Goal: Task Accomplishment & Management: Manage account settings

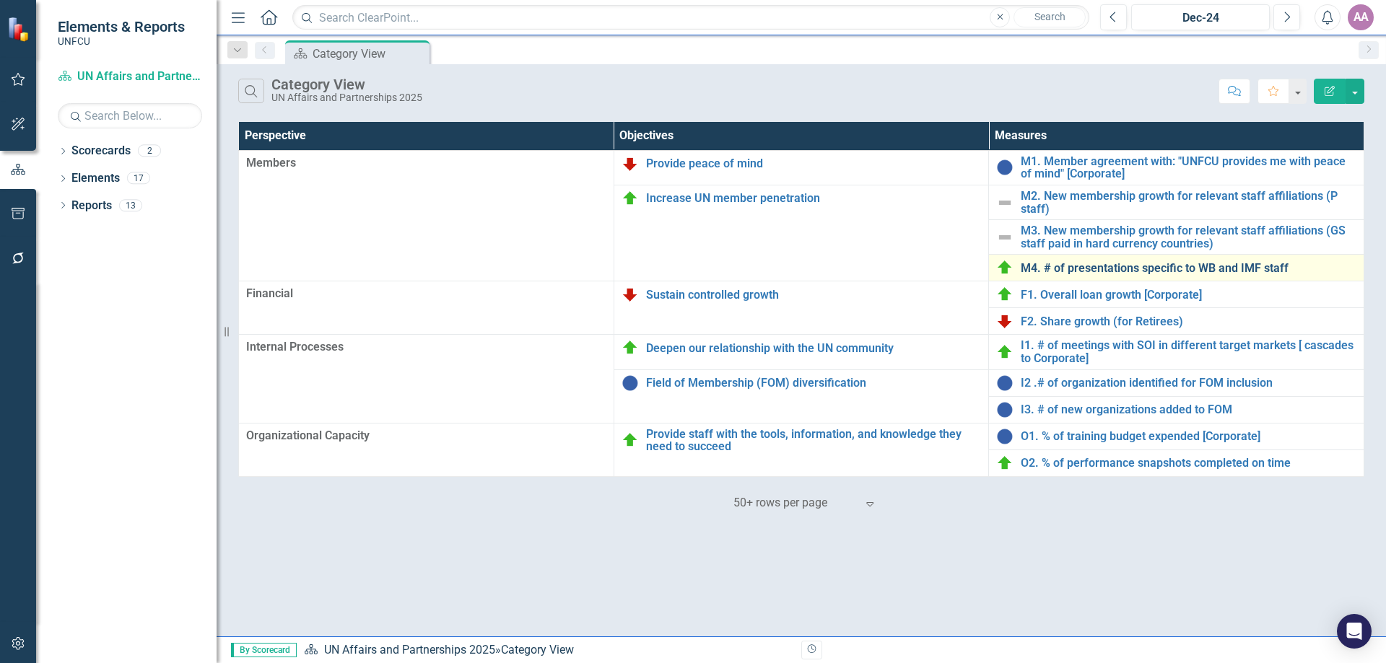
click at [1095, 271] on link "M4. # of presentations specific to WB and IMF staff" at bounding box center [1188, 268] width 336 height 13
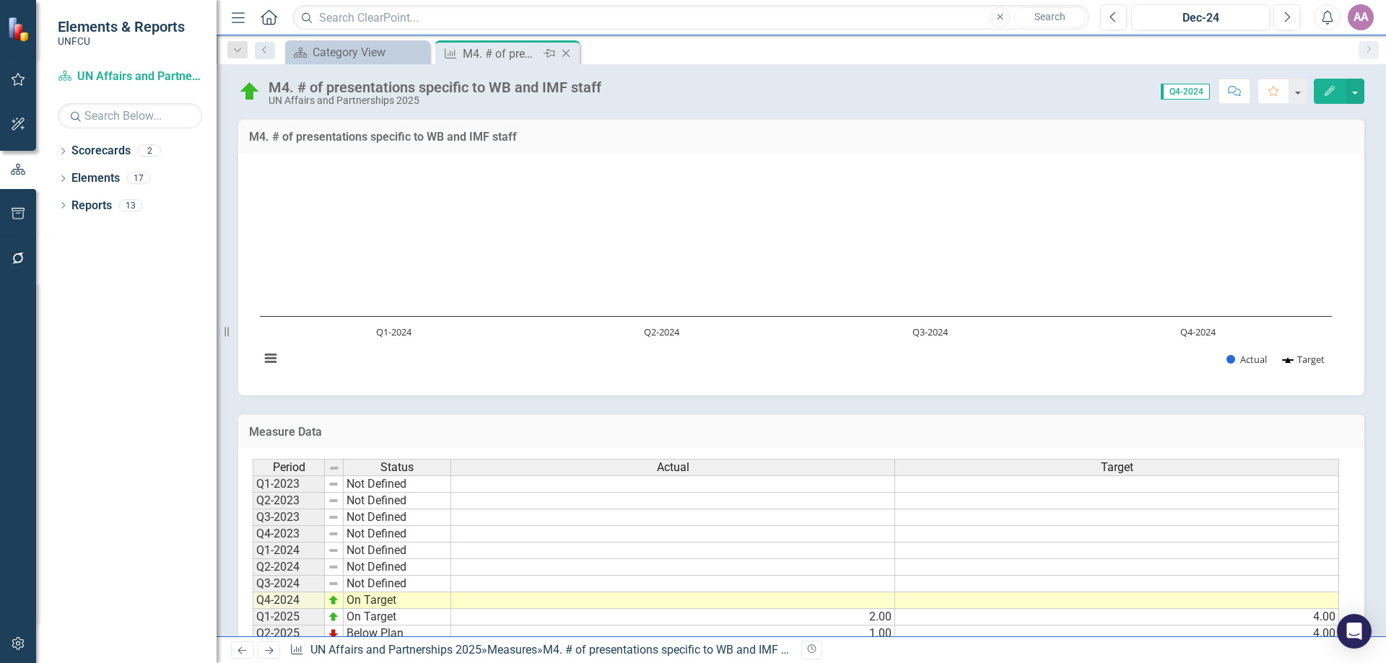
click at [569, 56] on icon "Close" at bounding box center [566, 54] width 14 height 12
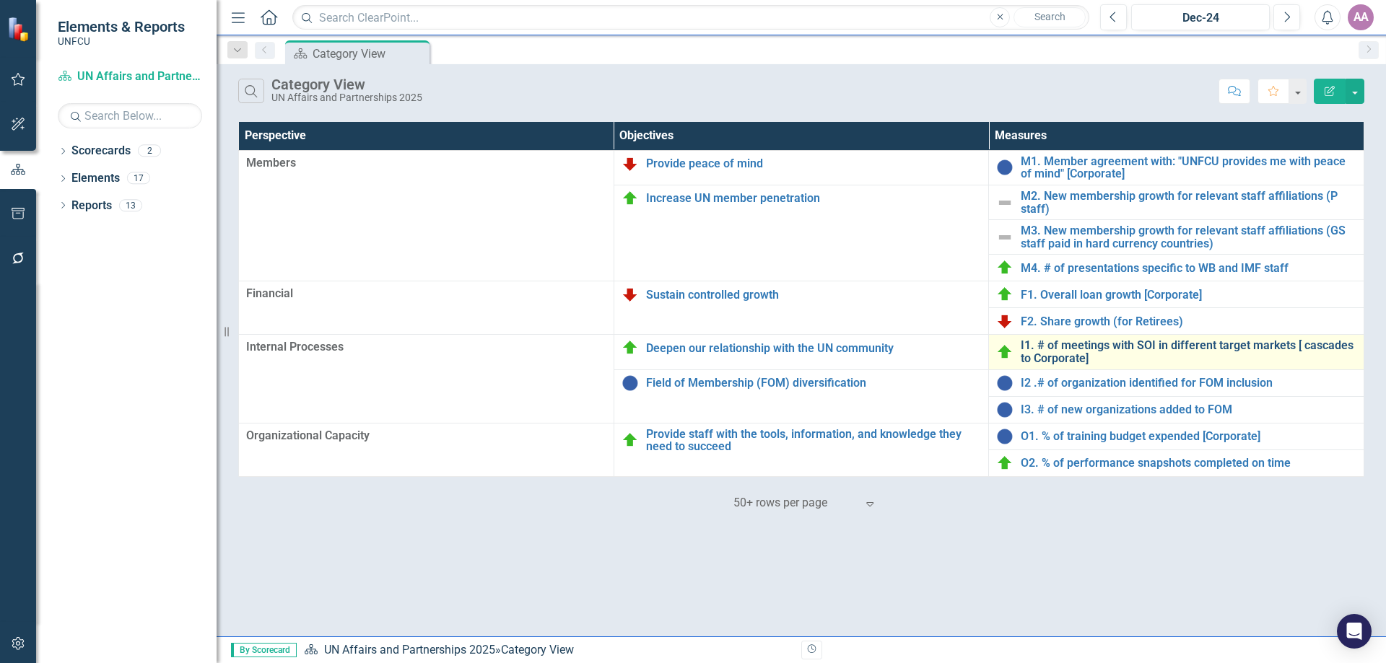
click at [1065, 358] on link "I1. # of meetings with SOI in different target markets [ cascades to Corporate]" at bounding box center [1188, 351] width 336 height 25
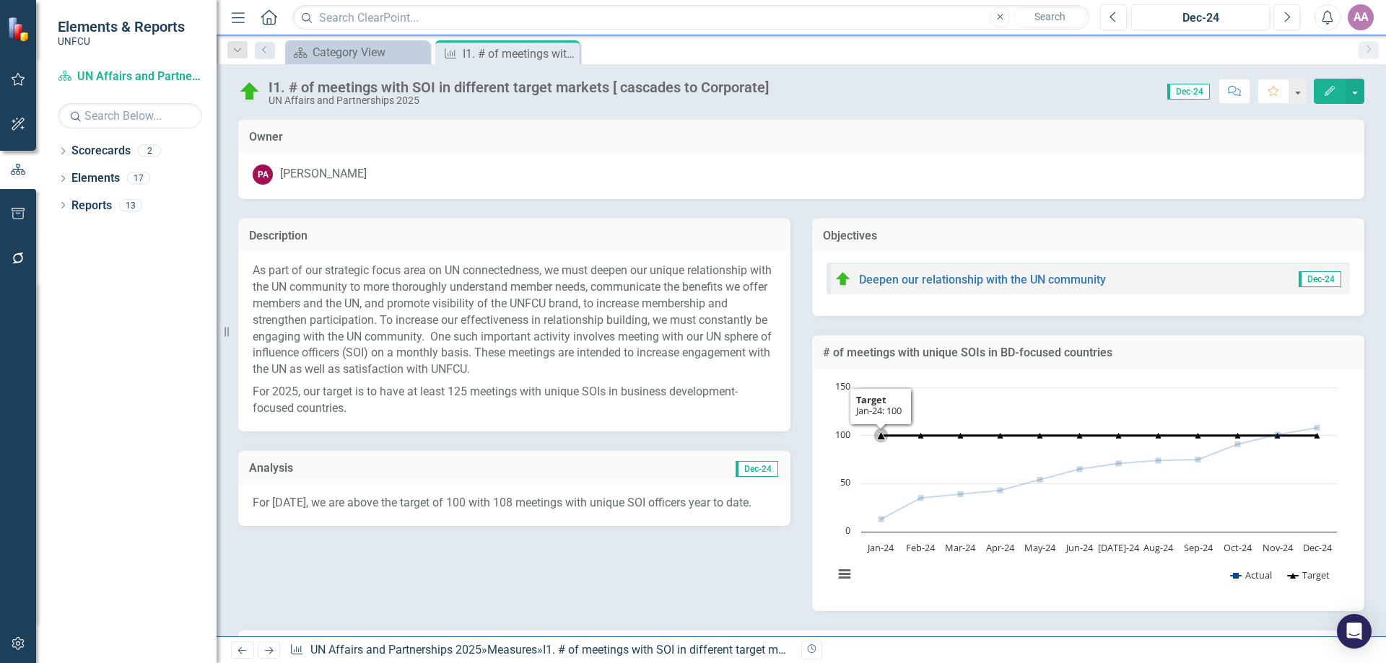
scroll to position [490, 0]
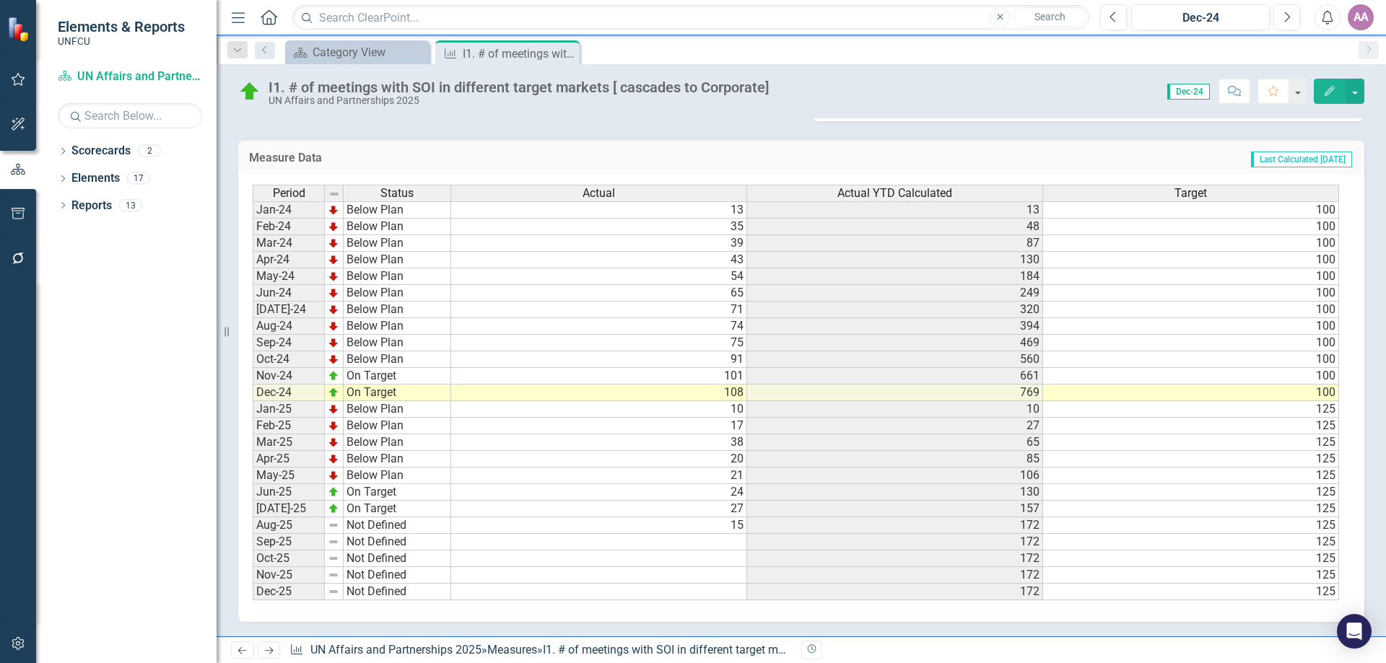
click at [731, 546] on td at bounding box center [599, 542] width 296 height 17
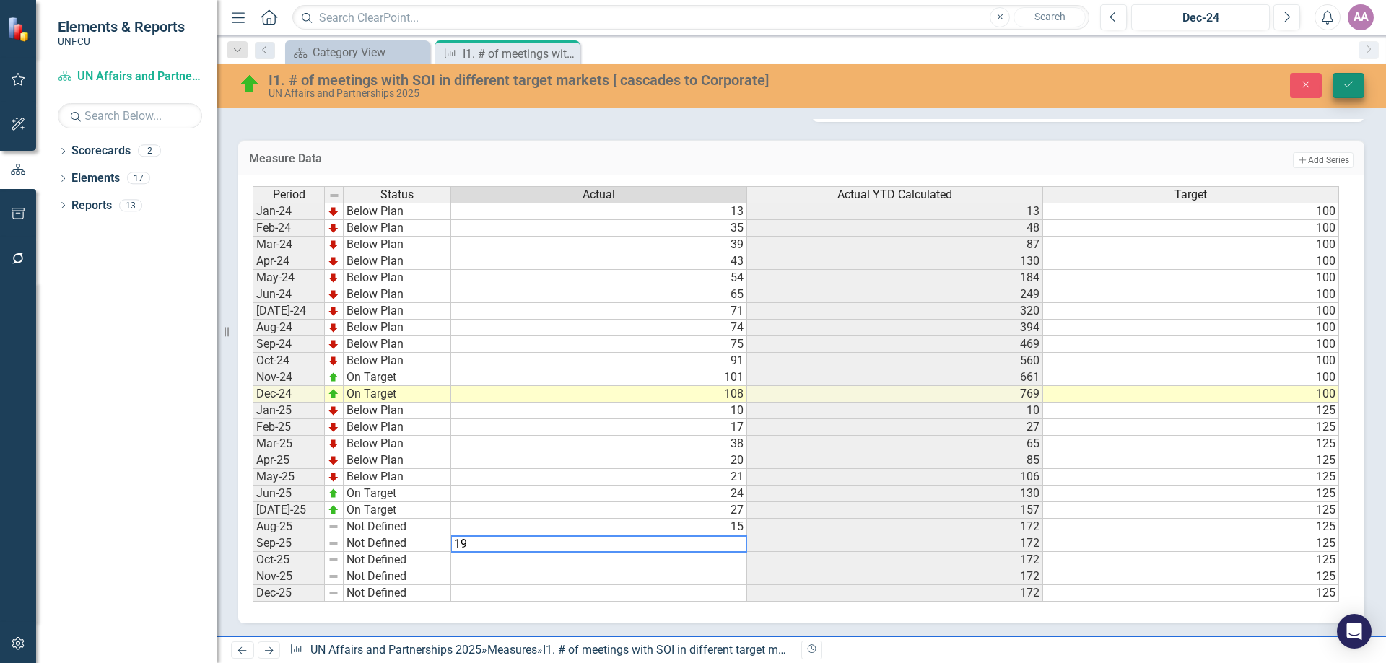
type textarea "19"
click at [1351, 84] on icon "Save" at bounding box center [1348, 84] width 13 height 10
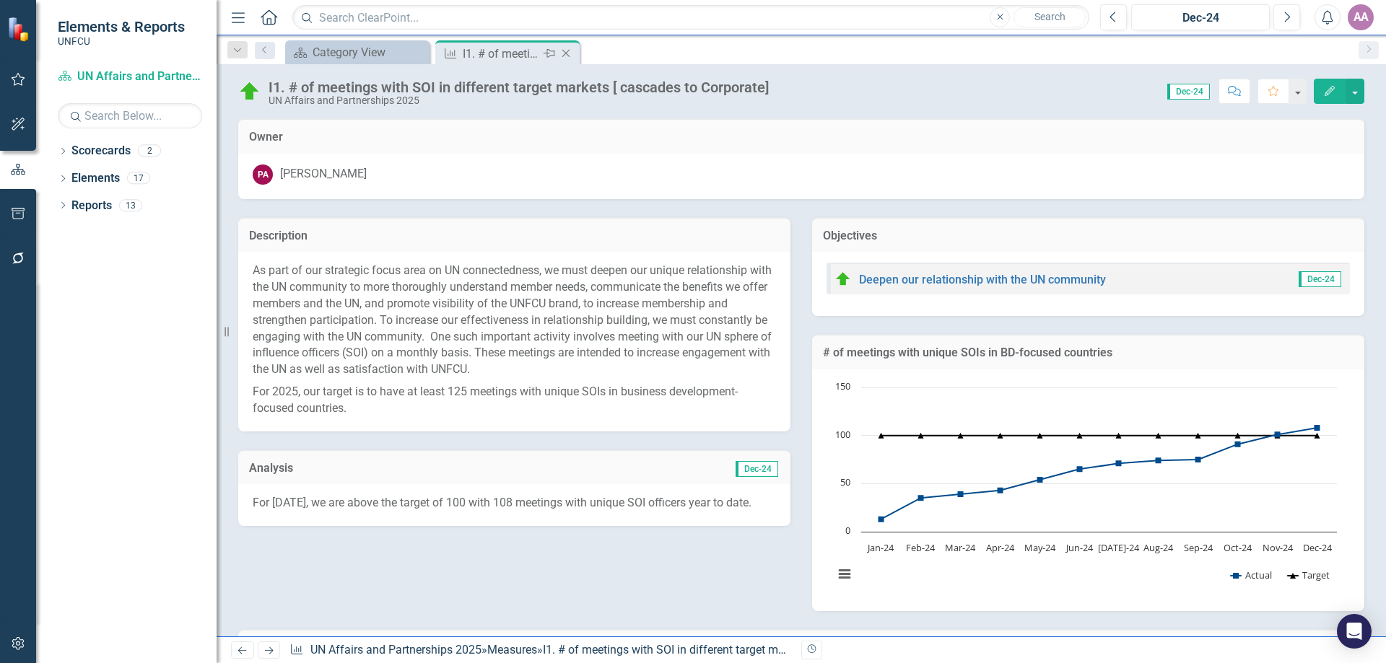
click at [564, 52] on icon "Close" at bounding box center [566, 54] width 14 height 12
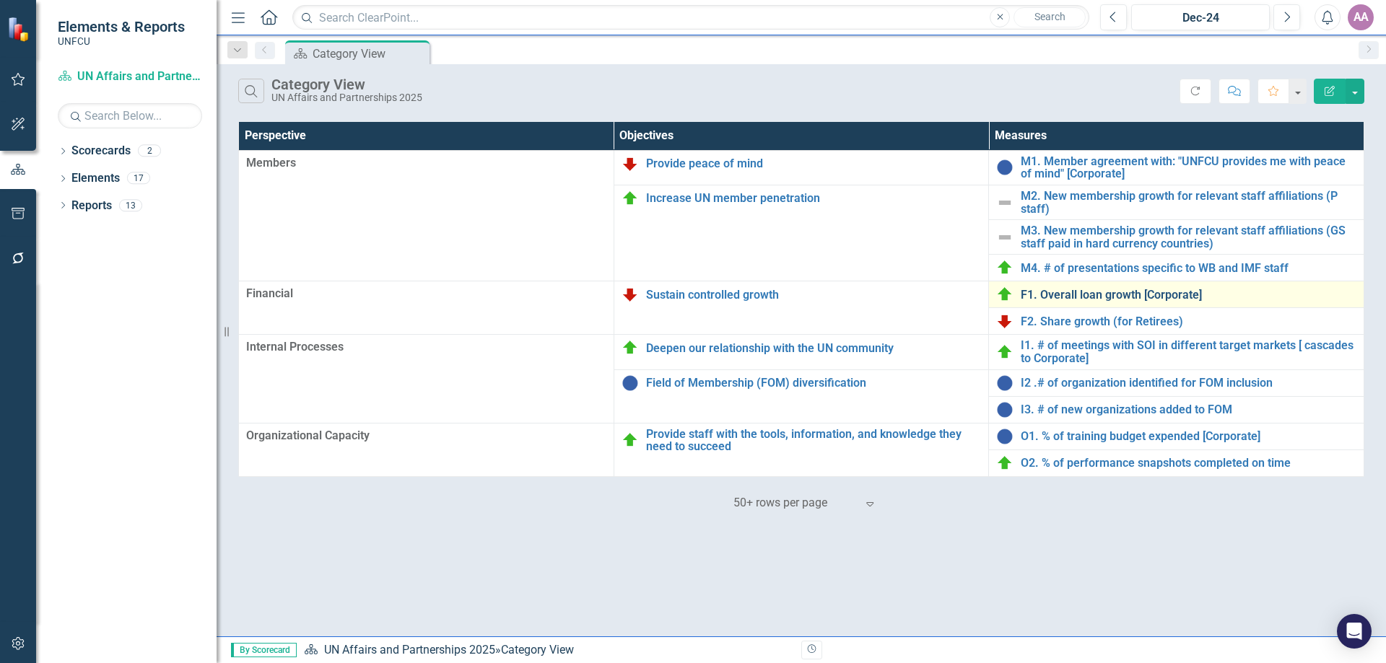
click at [1043, 292] on link "F1. Overall loan growth [Corporate]" at bounding box center [1188, 295] width 336 height 13
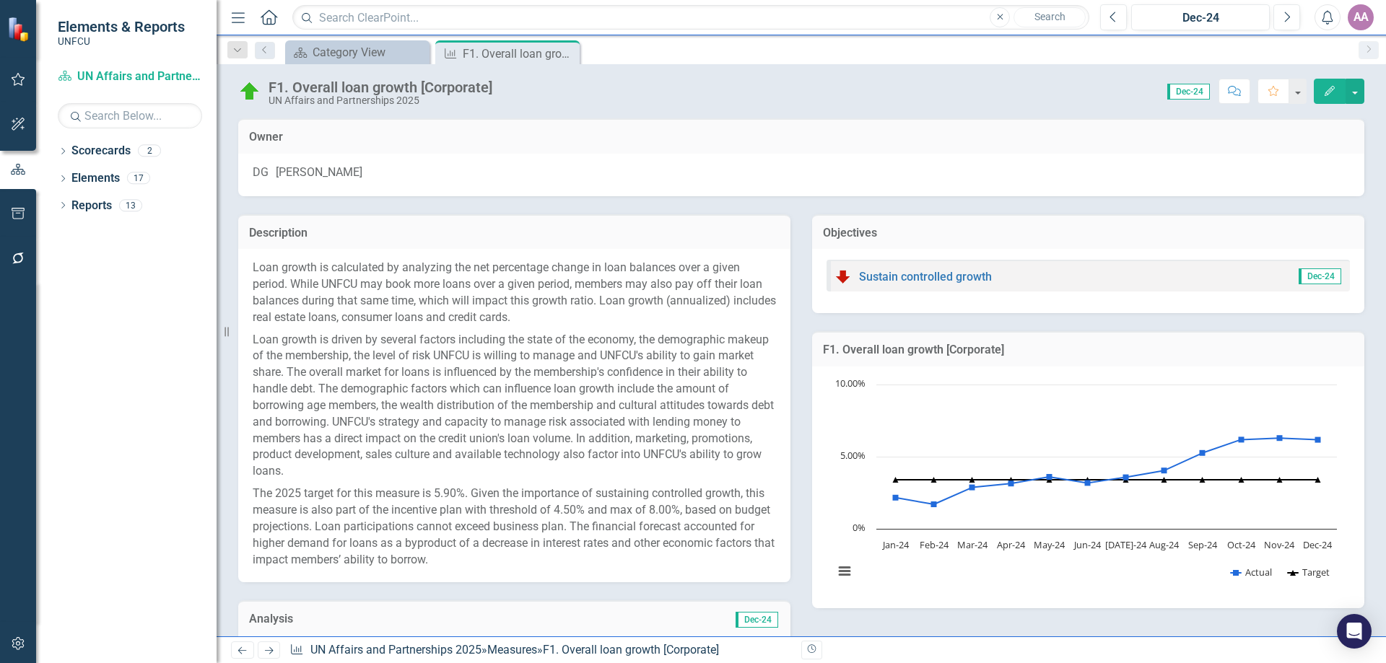
scroll to position [560, 0]
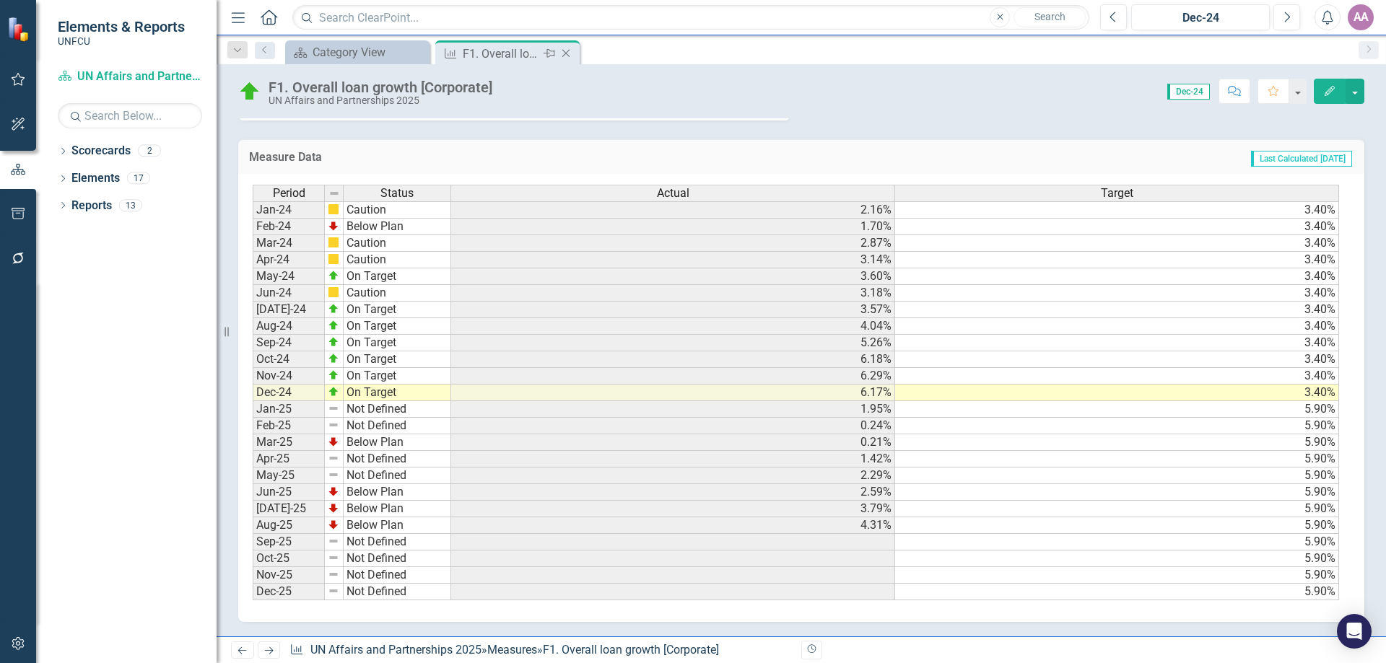
click at [569, 56] on icon "Close" at bounding box center [566, 54] width 14 height 12
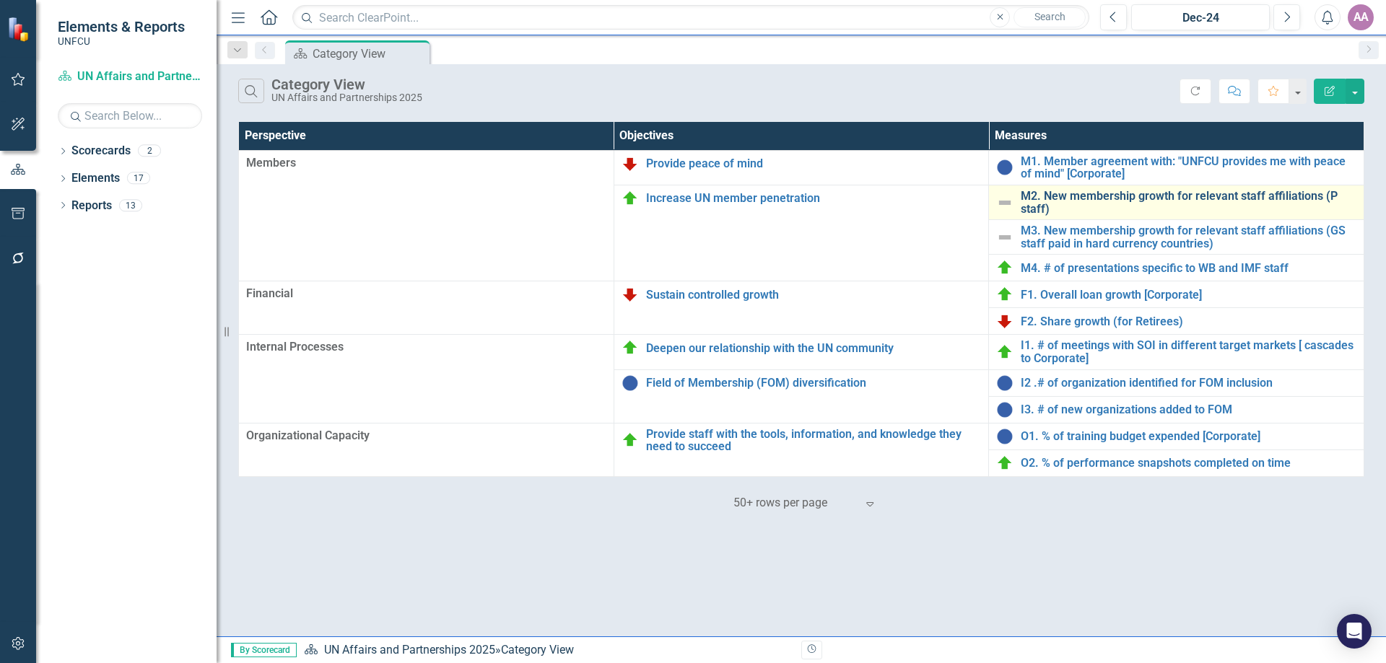
click at [1077, 205] on link "M2. New membership growth for relevant staff affiliations (P staff)" at bounding box center [1188, 202] width 336 height 25
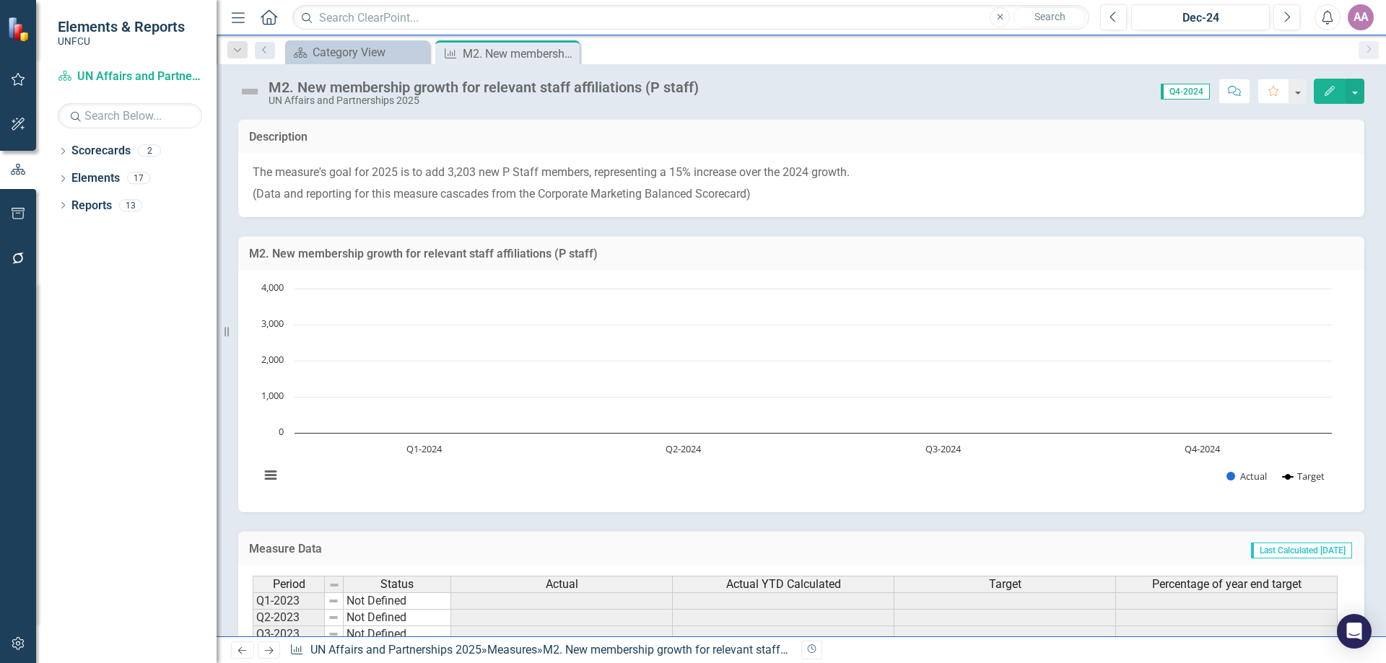
scroll to position [192, 0]
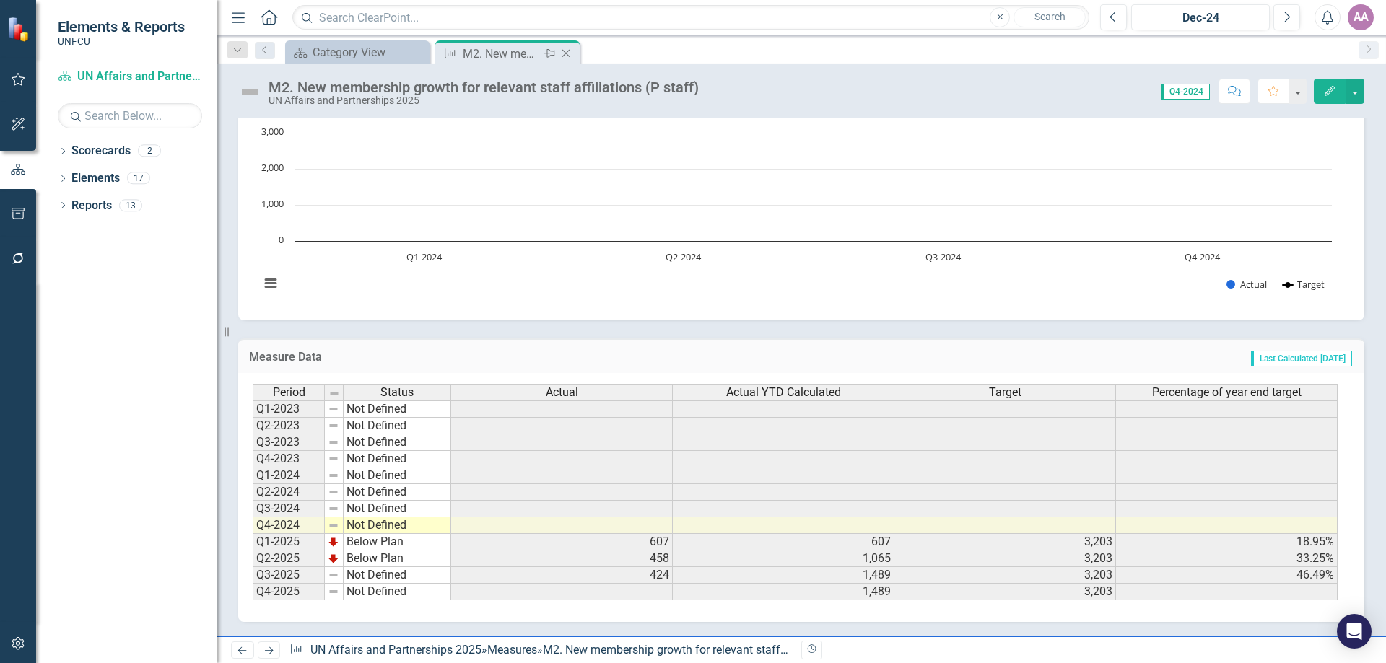
click at [567, 51] on icon "Close" at bounding box center [566, 54] width 14 height 12
